Goal: Register for event/course

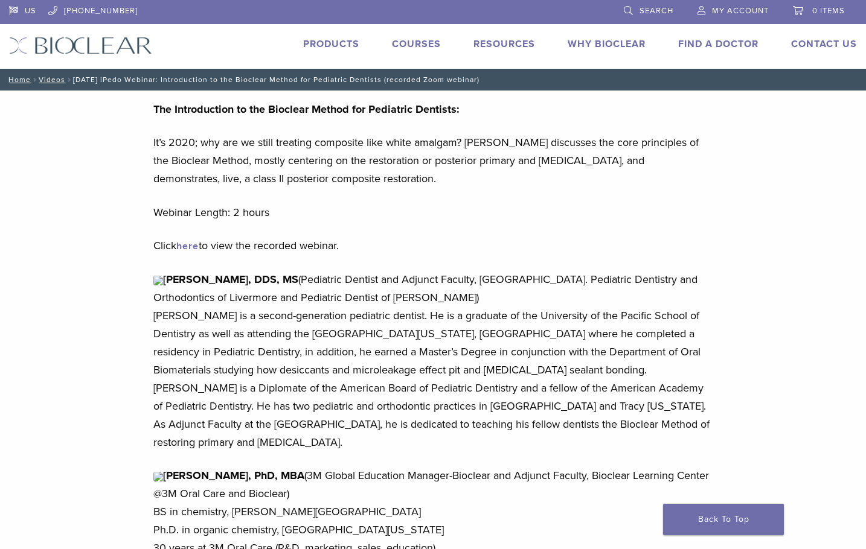
click at [418, 45] on link "Courses" at bounding box center [416, 44] width 49 height 12
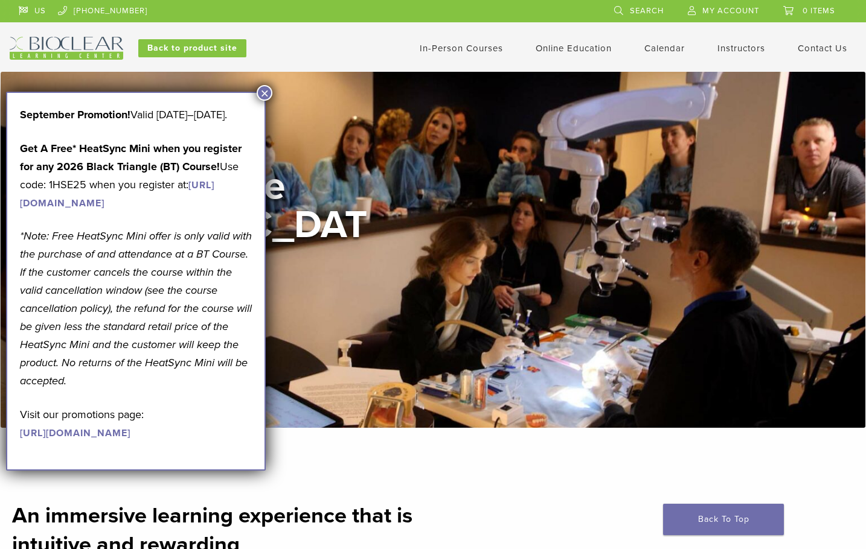
click at [265, 98] on button "×" at bounding box center [265, 93] width 16 height 16
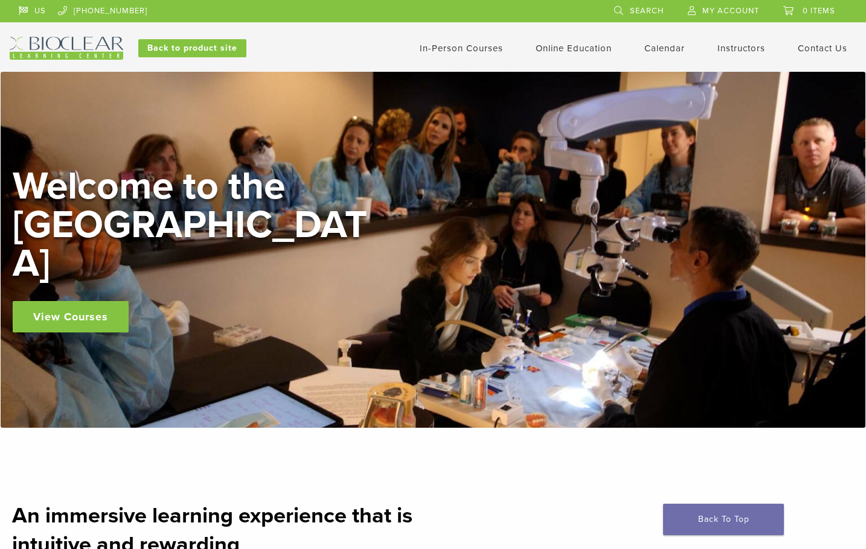
click at [441, 51] on link "In-Person Courses" at bounding box center [461, 48] width 83 height 11
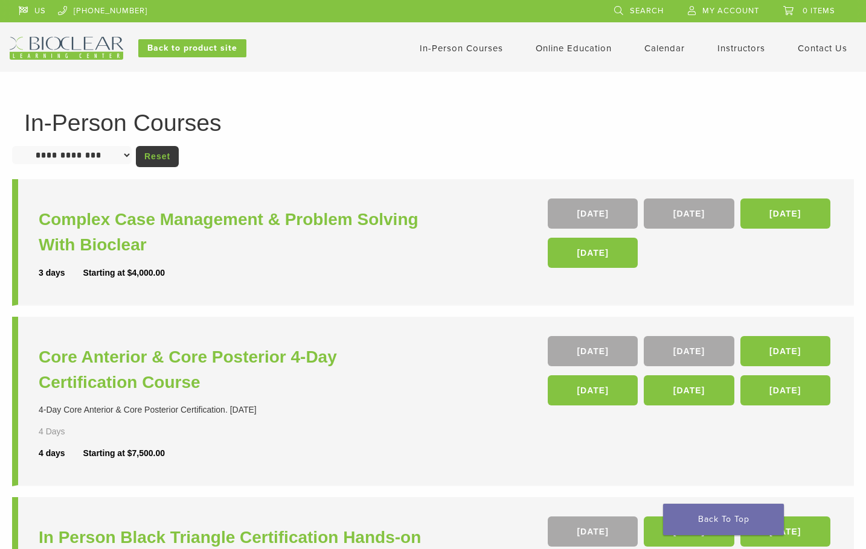
click at [483, 127] on h1 "In-Person Courses" at bounding box center [432, 123] width 817 height 24
click at [619, 8] on link "Search" at bounding box center [639, 9] width 50 height 18
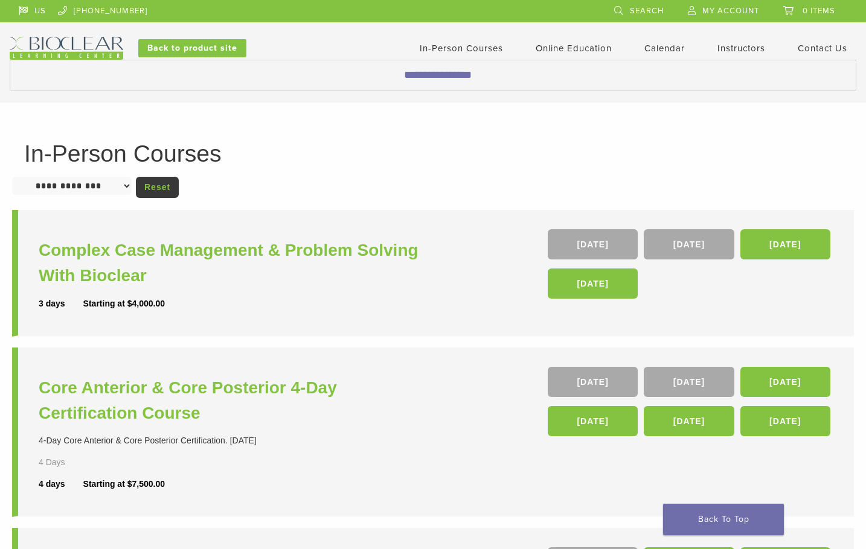
click at [645, 11] on span "Search" at bounding box center [647, 11] width 34 height 10
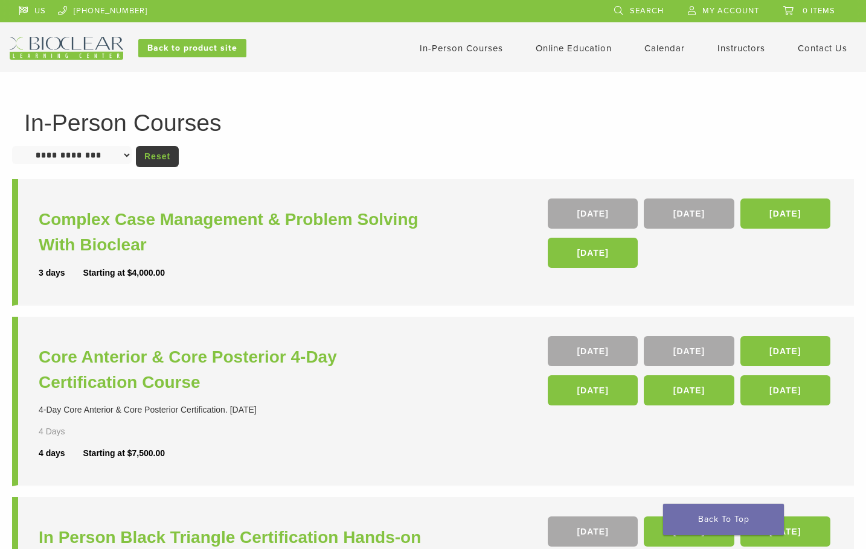
click at [645, 12] on span "Search" at bounding box center [647, 11] width 34 height 10
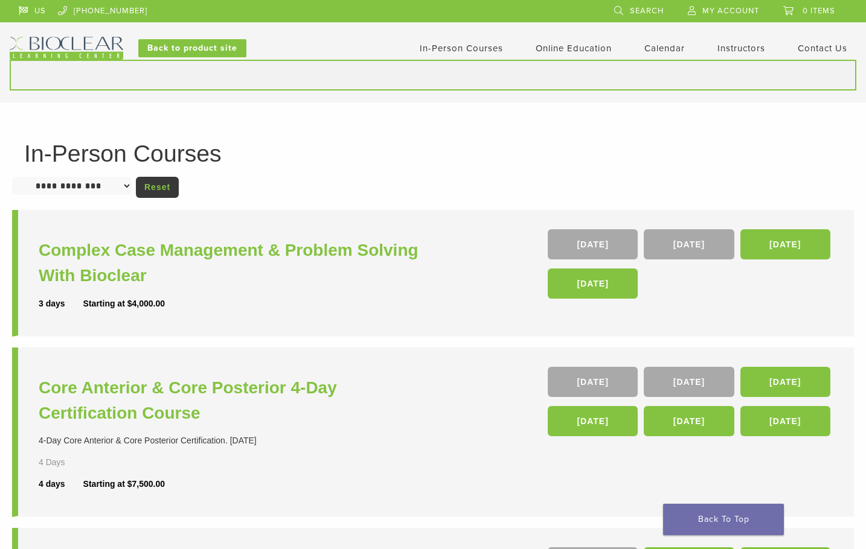
click at [440, 74] on input "Search for:" at bounding box center [433, 75] width 846 height 31
type input "**********"
click at [9, 59] on button "Search" at bounding box center [9, 59] width 1 height 1
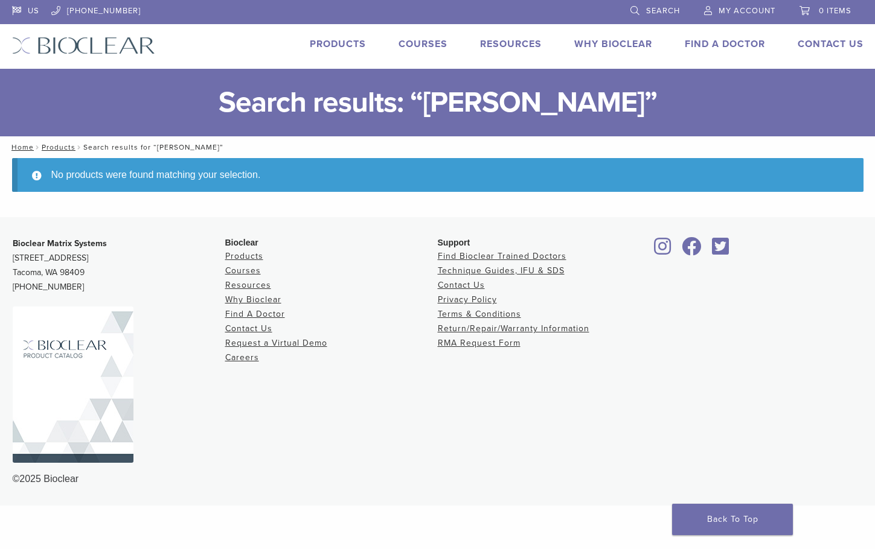
click at [435, 42] on link "Courses" at bounding box center [422, 44] width 49 height 12
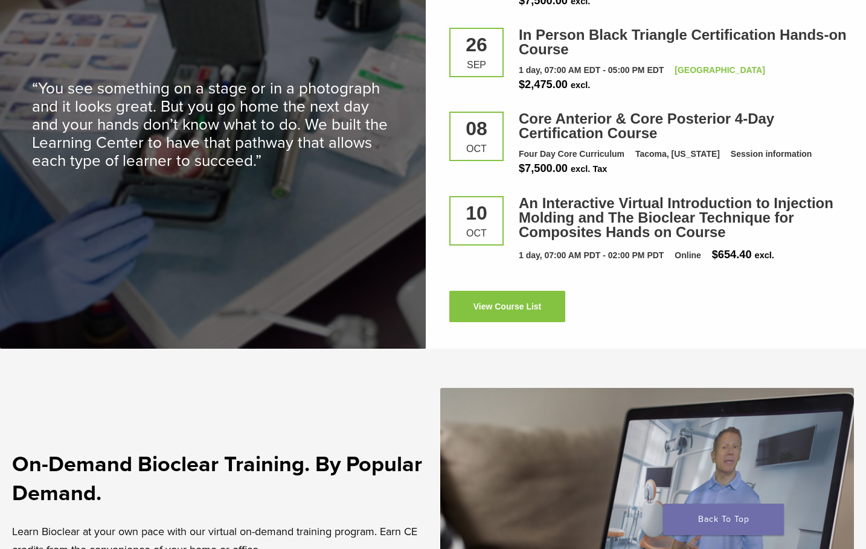
scroll to position [1751, 0]
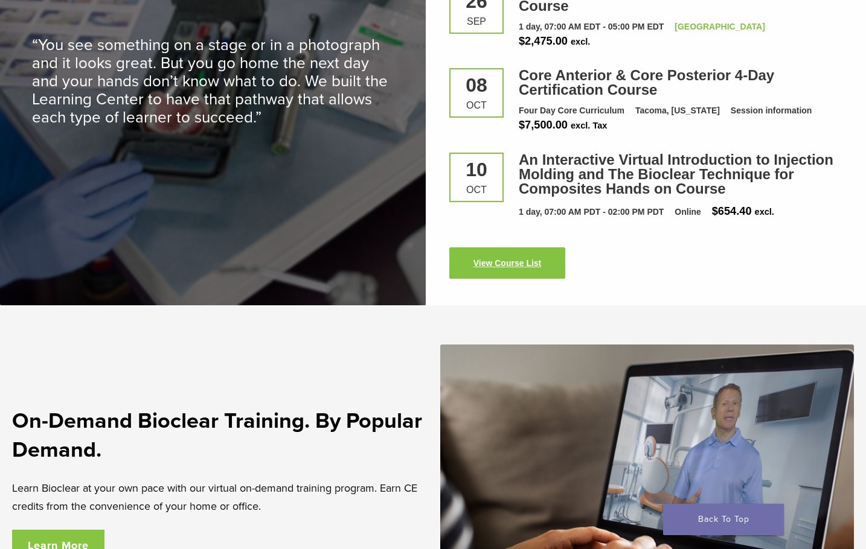
click at [519, 253] on link "View Course List" at bounding box center [507, 263] width 116 height 31
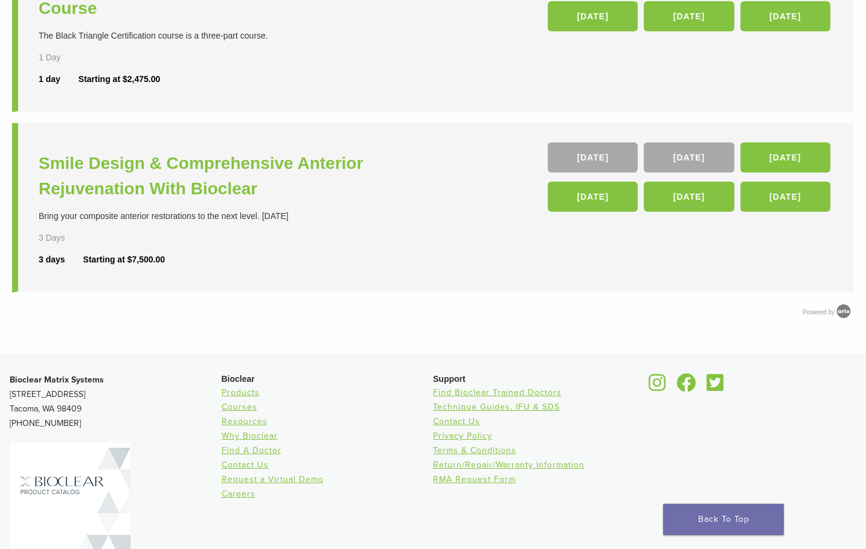
scroll to position [648, 0]
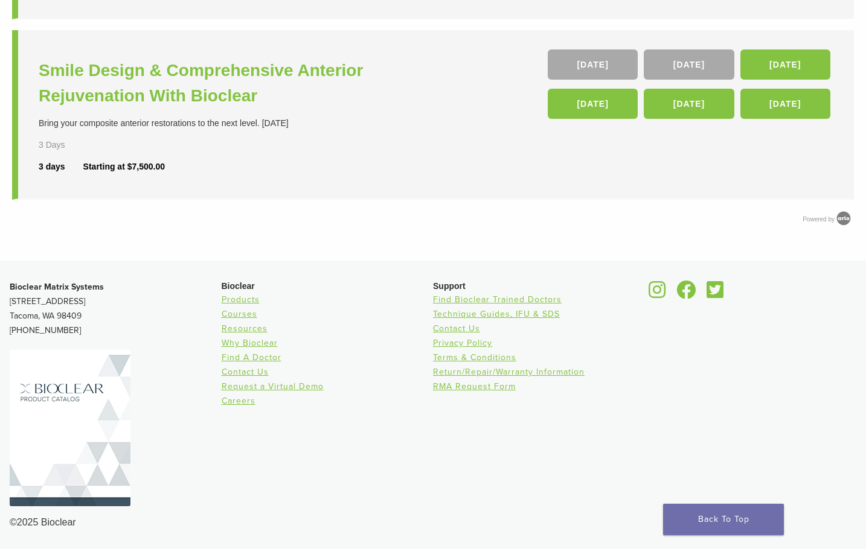
click at [357, 142] on div "Smile Design & Comprehensive Anterior Rejuvenation With Bioclear Bring your com…" at bounding box center [237, 115] width 397 height 130
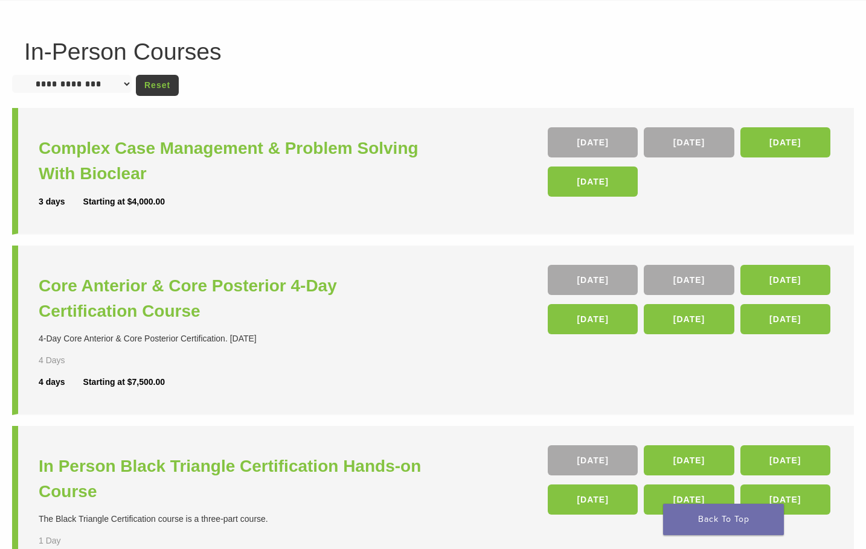
scroll to position [0, 0]
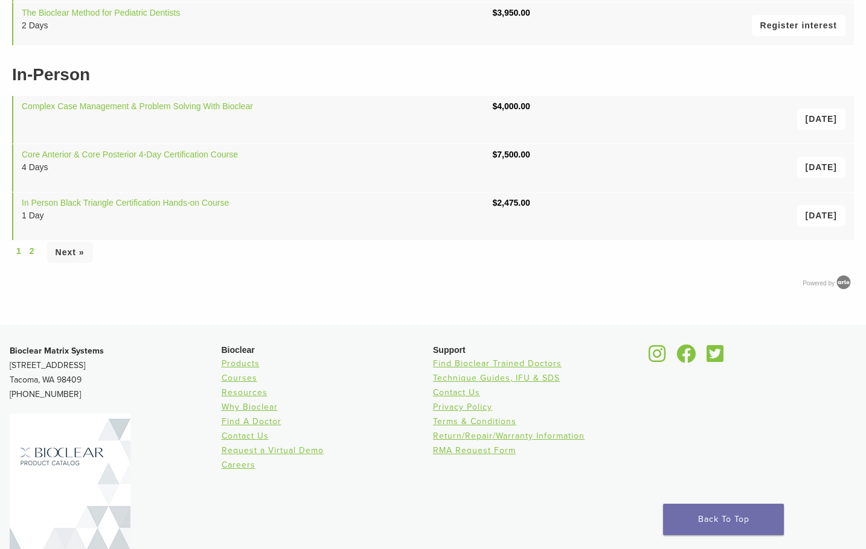
scroll to position [362, 0]
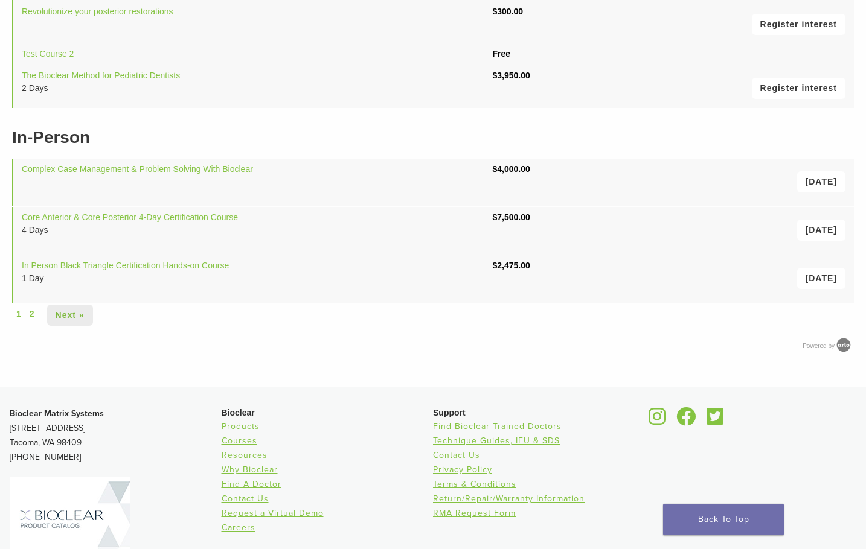
click at [68, 312] on link "Next »" at bounding box center [70, 315] width 46 height 21
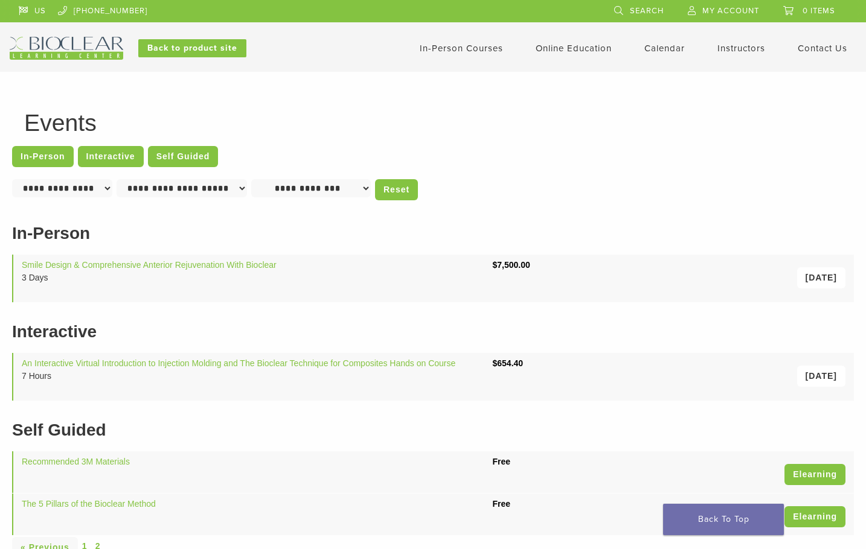
scroll to position [241, 0]
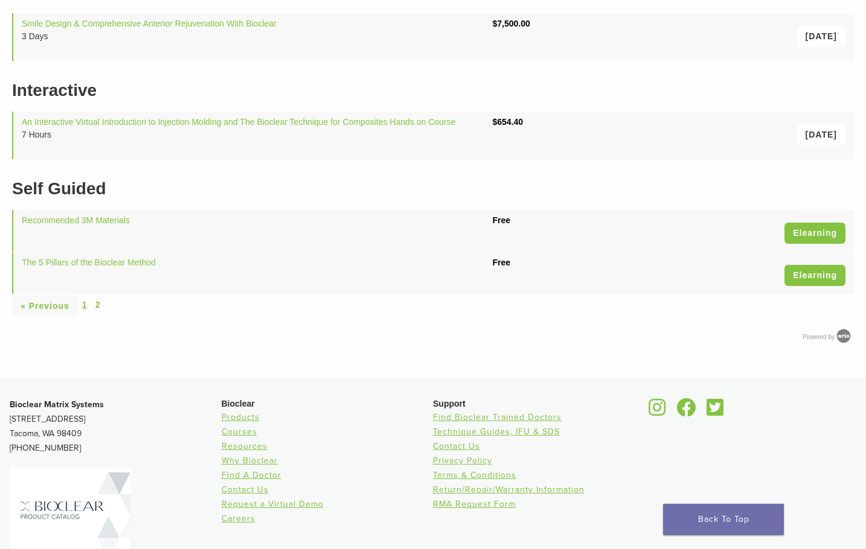
click at [85, 309] on link "1" at bounding box center [84, 305] width 5 height 13
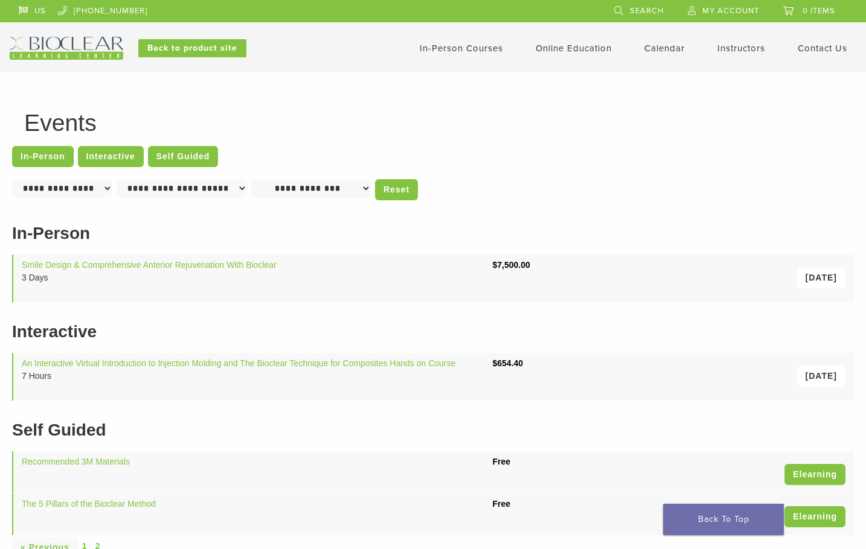
scroll to position [238, 0]
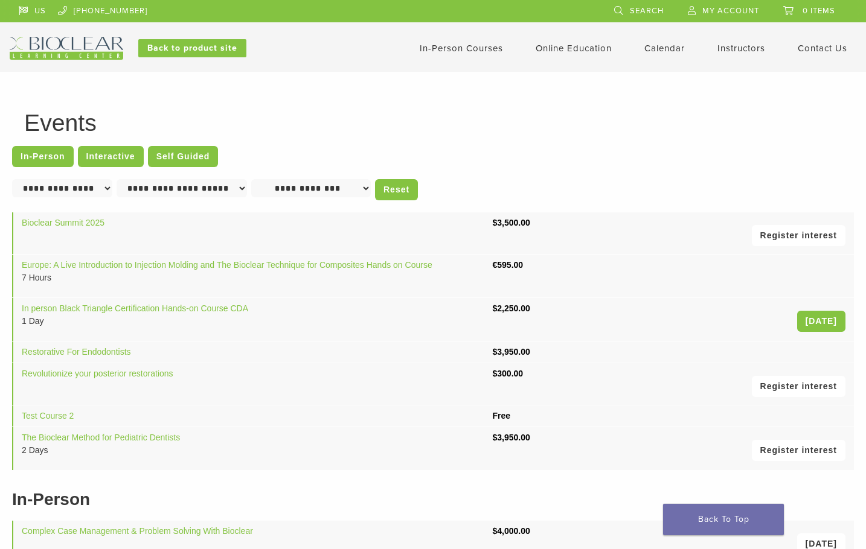
scroll to position [362, 0]
